Goal: Transaction & Acquisition: Purchase product/service

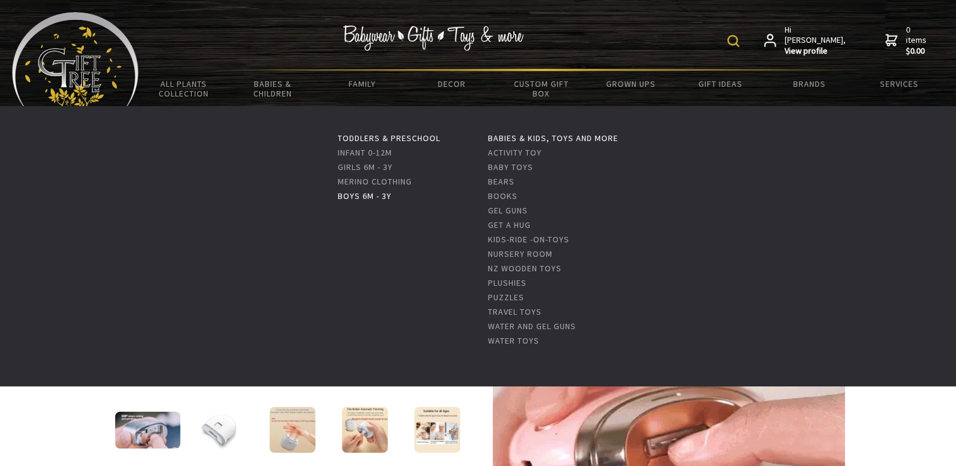
click at [361, 195] on link "Boys 6m - 3y" at bounding box center [365, 196] width 54 height 11
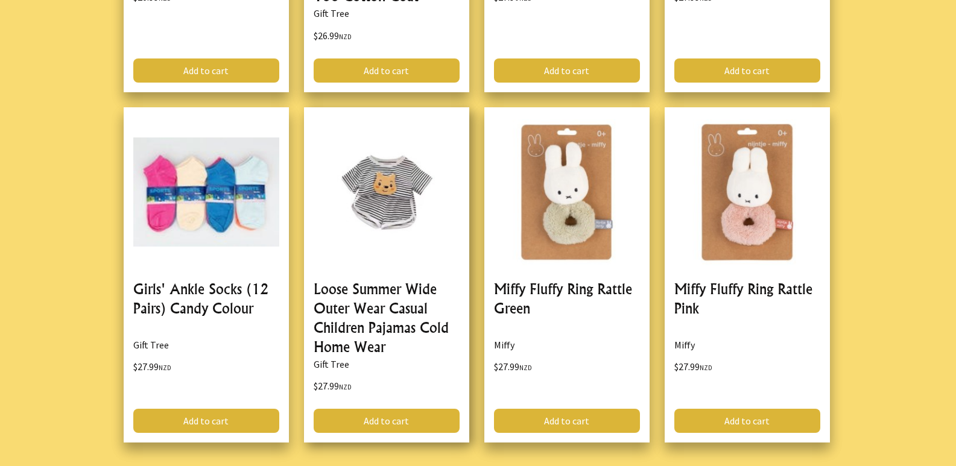
scroll to position [3497, 0]
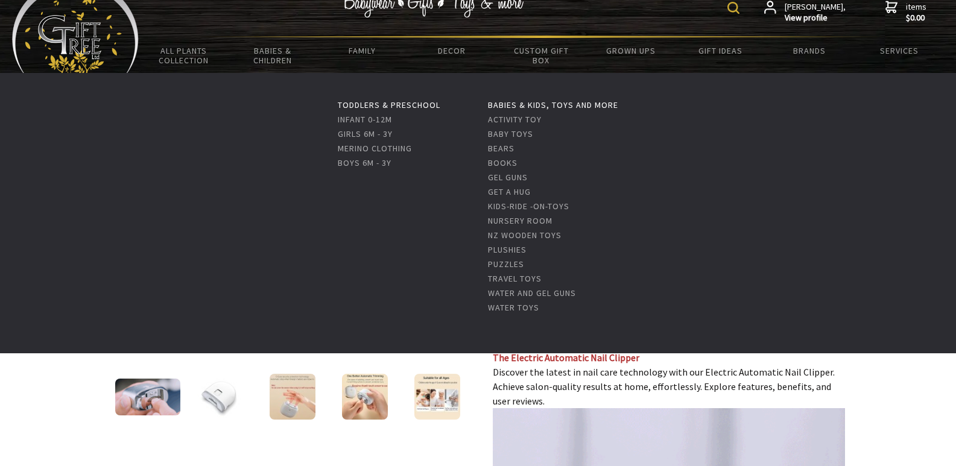
scroll to position [60, 0]
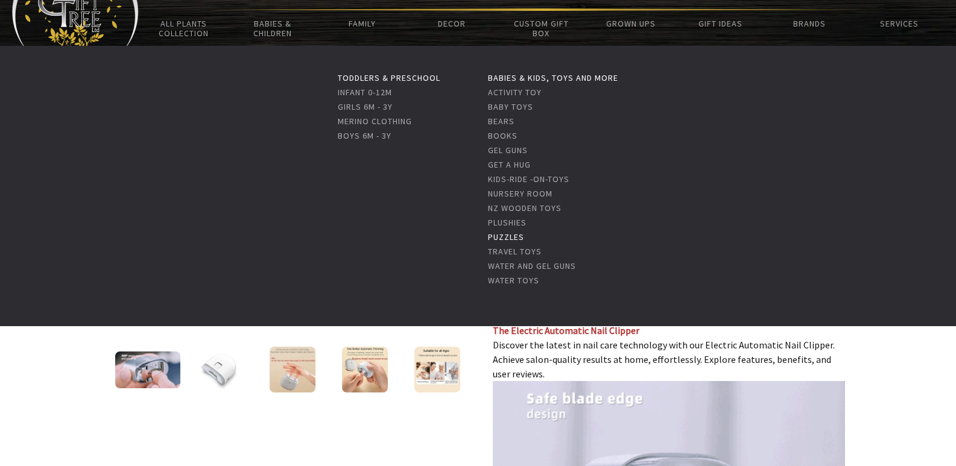
click at [511, 236] on link "Puzzles" at bounding box center [506, 237] width 36 height 11
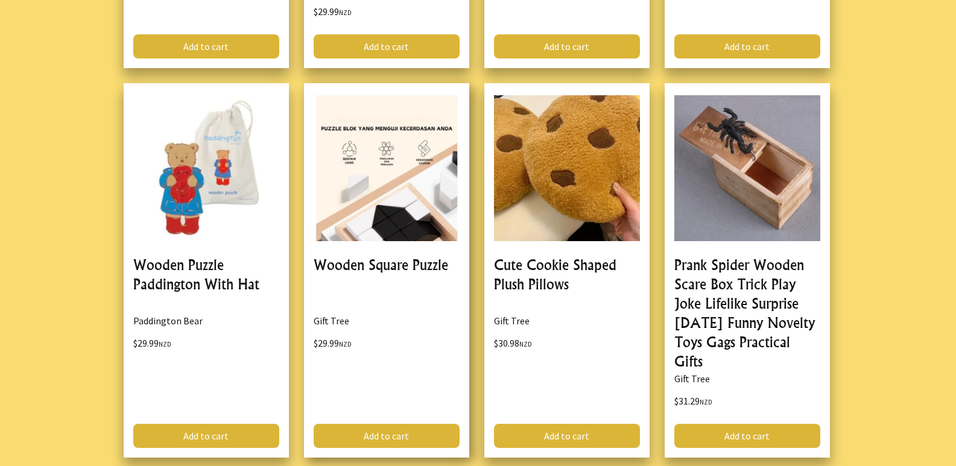
scroll to position [3678, 0]
